Goal: Task Accomplishment & Management: Use online tool/utility

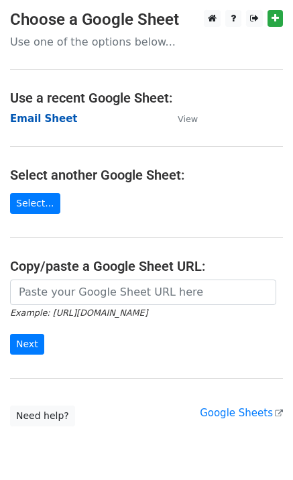
click at [36, 117] on strong "Email Sheet" at bounding box center [44, 119] width 68 height 12
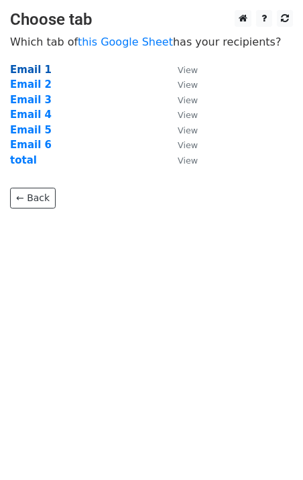
click at [21, 72] on strong "Email 1" at bounding box center [31, 70] width 42 height 12
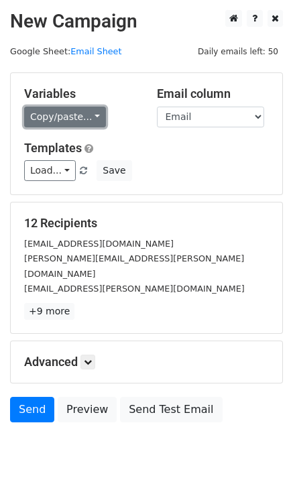
click at [40, 113] on link "Copy/paste..." at bounding box center [65, 117] width 82 height 21
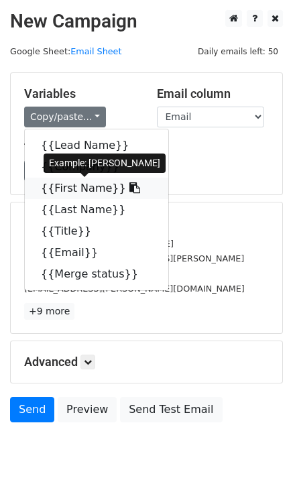
click at [55, 192] on link "{{First Name}}" at bounding box center [97, 188] width 144 height 21
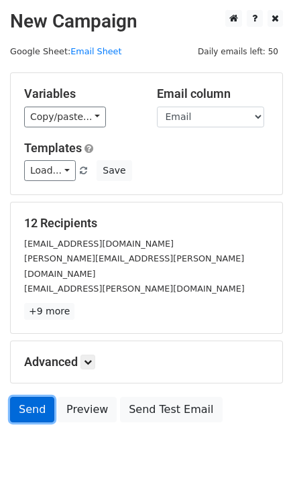
click at [43, 397] on link "Send" at bounding box center [32, 409] width 44 height 25
